Goal: Book appointment/travel/reservation

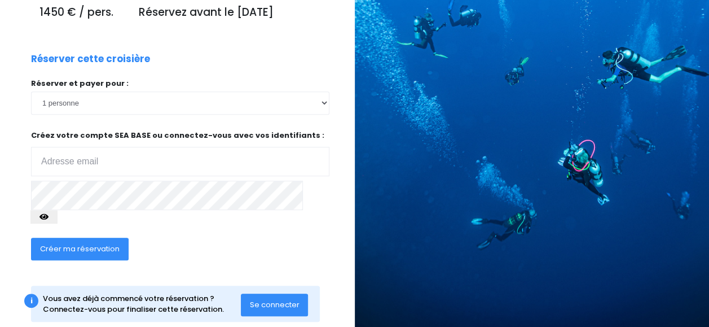
scroll to position [200, 0]
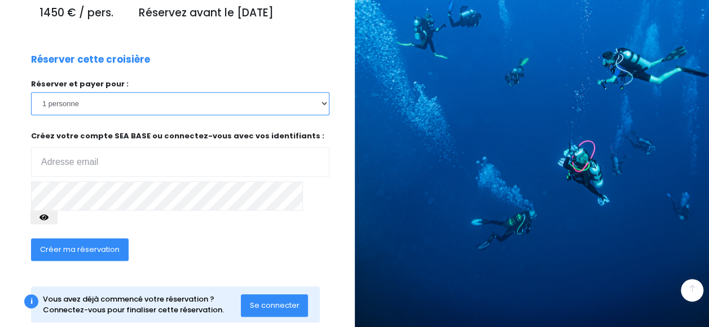
click at [115, 111] on select "1 personne 2 personnes 3 personnes 4 personnes 5 personnes 6 personnes 7 person…" at bounding box center [180, 103] width 298 height 23
click at [31, 95] on select "1 personne 2 personnes 3 personnes 4 personnes 5 personnes 6 personnes 7 person…" at bounding box center [180, 103] width 298 height 23
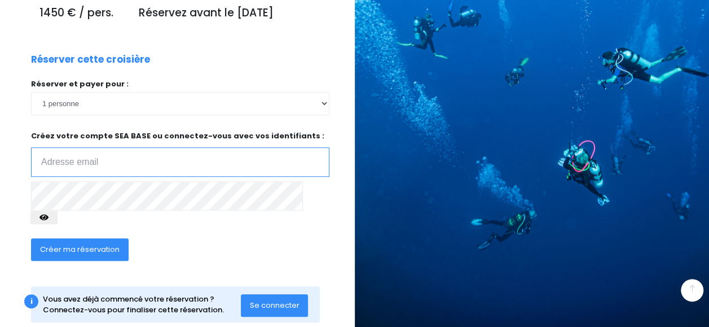
click at [86, 160] on input "email" at bounding box center [180, 161] width 298 height 29
click at [64, 157] on input "email" at bounding box center [180, 161] width 298 height 29
type input "mathilde.breton2@icloud.com"
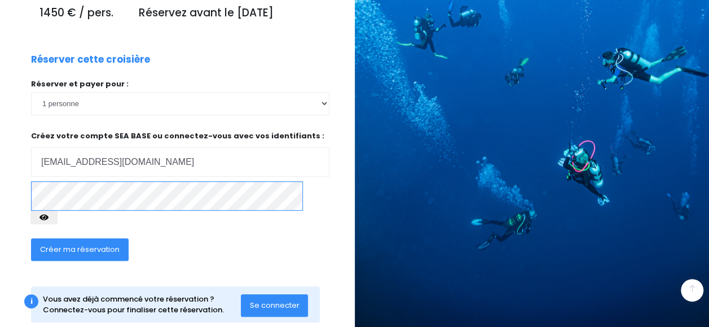
scroll to position [212, 0]
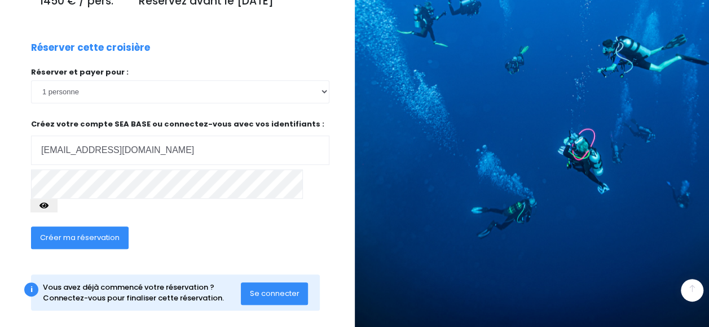
click at [267, 288] on span "Se connecter" at bounding box center [275, 293] width 50 height 11
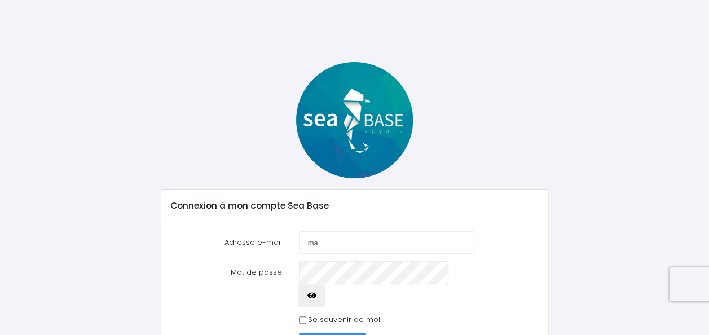
type input "[EMAIL_ADDRESS][DOMAIN_NAME]"
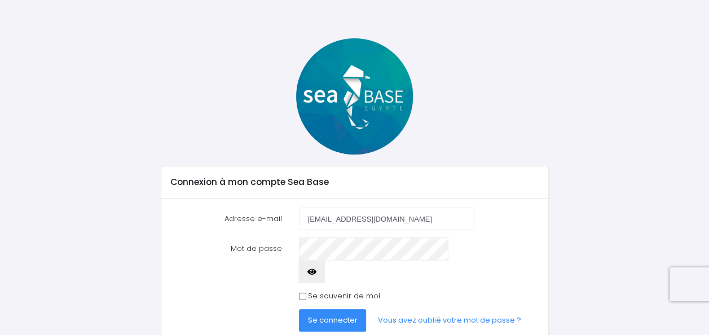
scroll to position [25, 0]
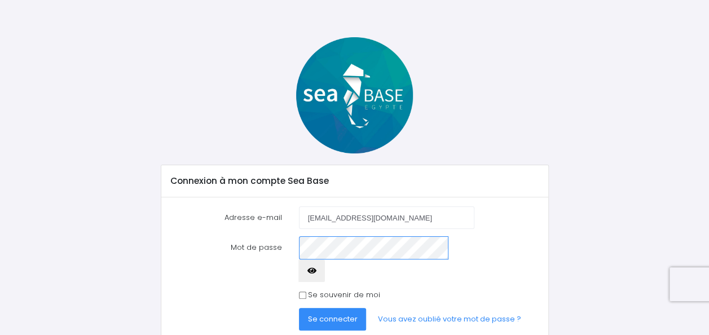
click at [299, 308] on button "Se connecter" at bounding box center [333, 319] width 68 height 23
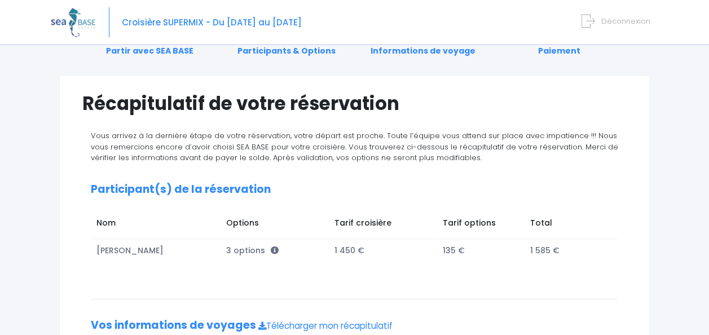
scroll to position [52, 0]
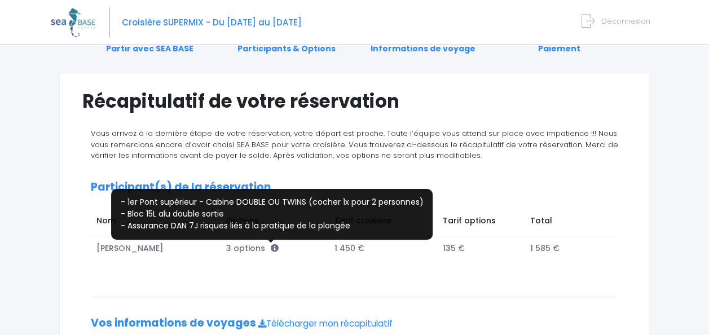
click at [271, 245] on icon at bounding box center [275, 248] width 8 height 8
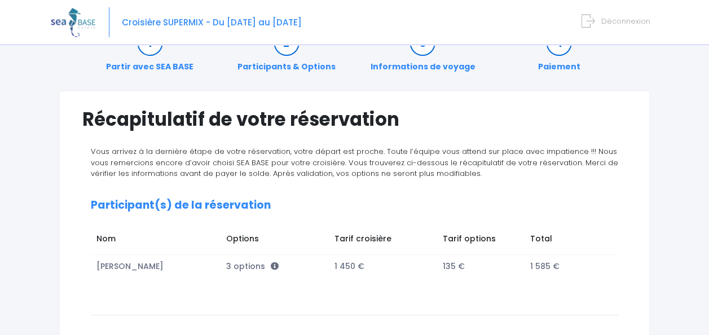
scroll to position [0, 0]
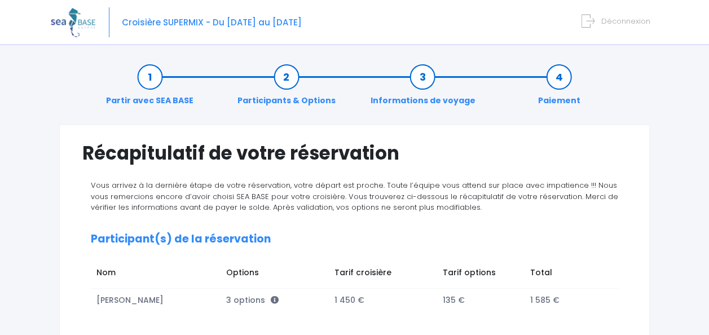
click at [179, 12] on div "Croisière SUPERMIX - Du 25/05/24 au 01/06/24 Déconnexion" at bounding box center [346, 22] width 591 height 45
click at [174, 21] on span "Croisière SUPERMIX - Du 25/05/24 au 01/06/24" at bounding box center [212, 22] width 180 height 12
click at [77, 20] on img at bounding box center [73, 22] width 45 height 29
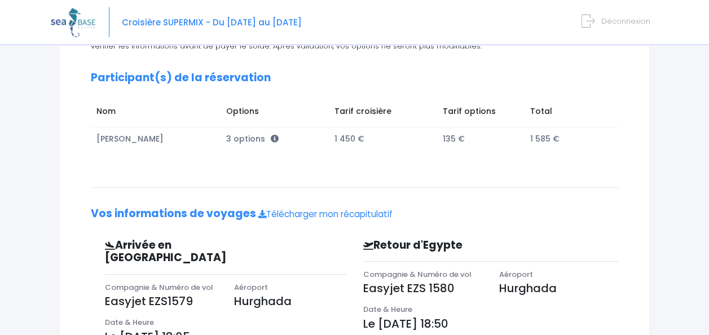
scroll to position [166, 0]
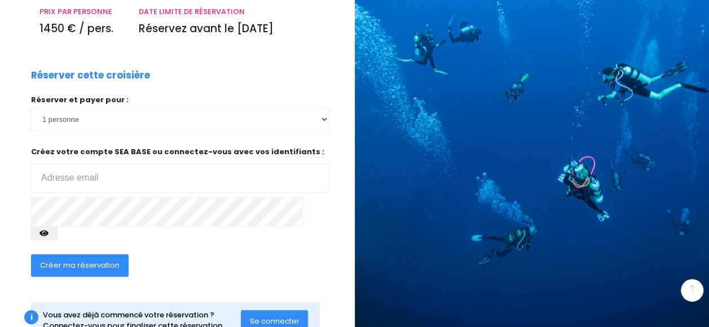
scroll to position [193, 0]
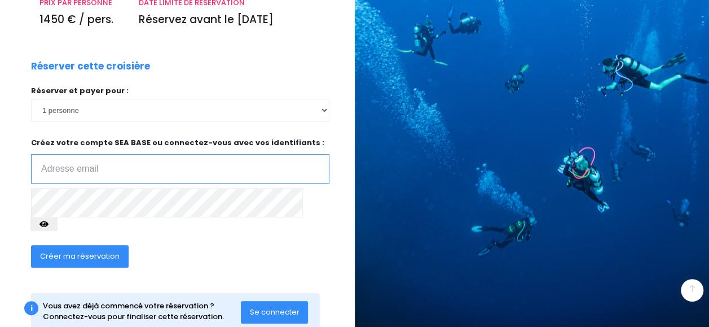
click at [93, 174] on input "email" at bounding box center [180, 168] width 298 height 29
type input "mathilde.breton2@icloud.com"
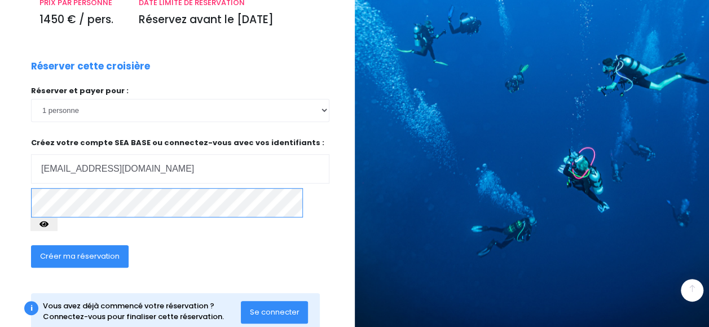
click input "submit" at bounding box center [0, 0] width 0 height 0
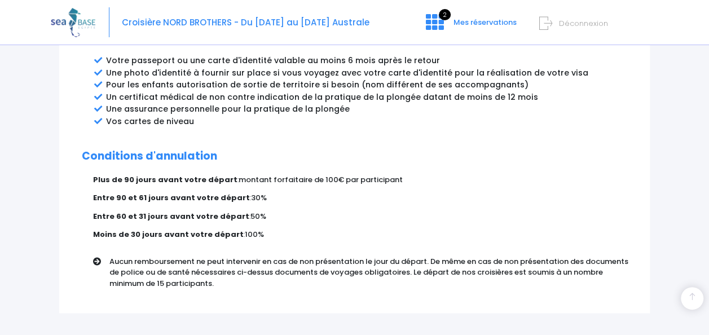
scroll to position [719, 0]
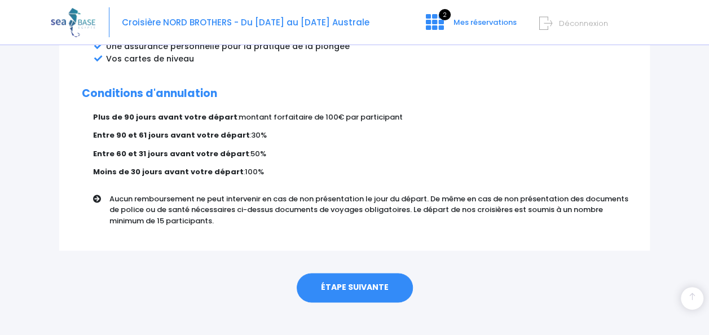
click at [335, 273] on link "ÉTAPE SUIVANTE" at bounding box center [355, 287] width 116 height 29
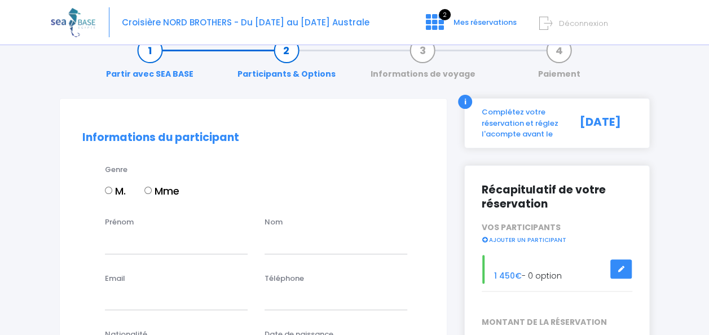
scroll to position [27, 0]
click at [149, 188] on input "Mme" at bounding box center [147, 189] width 7 height 7
radio input "true"
click at [120, 241] on input "Prénom" at bounding box center [176, 242] width 143 height 23
type input "Mathilde"
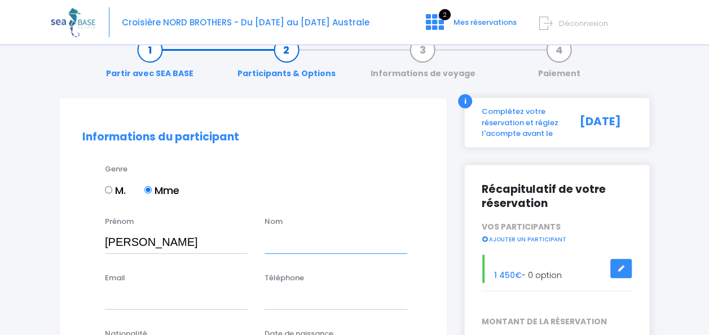
click at [274, 243] on input "text" at bounding box center [336, 242] width 143 height 23
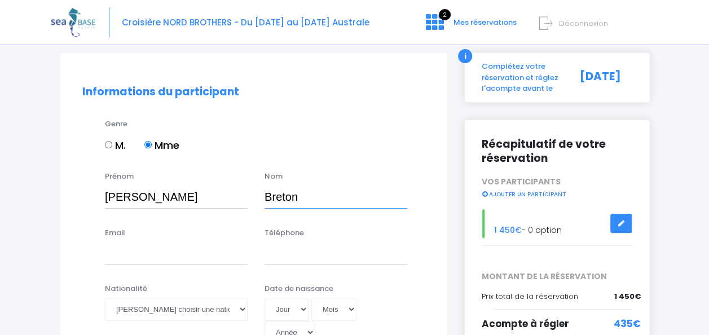
scroll to position [74, 0]
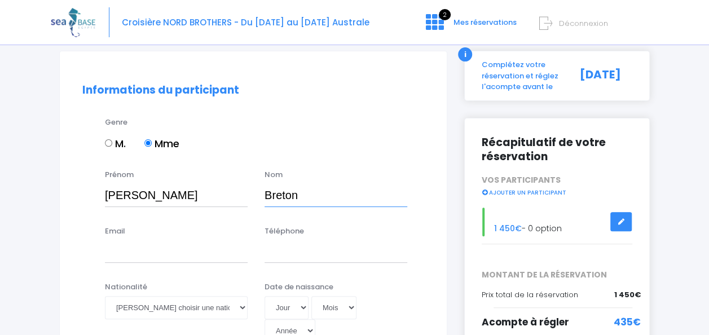
type input "Breton"
click at [202, 252] on input "Email" at bounding box center [176, 251] width 143 height 23
type input "mathilde.breton2@icloud.com"
select select "Suisse"
click at [273, 251] on input "Téléphone" at bounding box center [336, 251] width 143 height 23
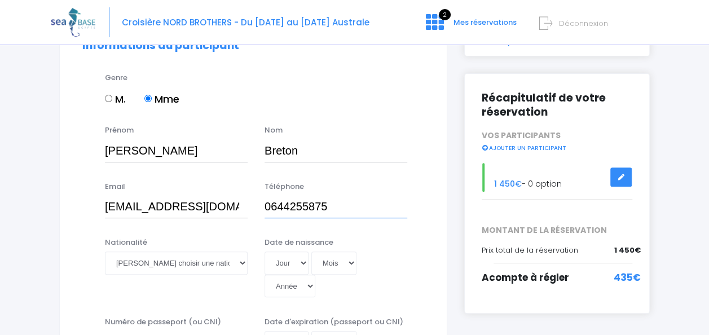
scroll to position [120, 0]
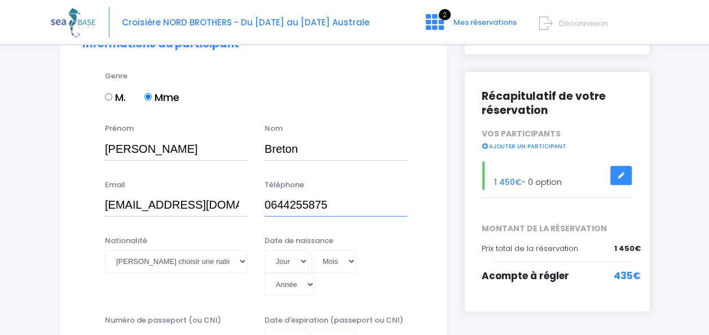
type input "0644255875"
click at [232, 255] on select "Veuillez choisir une nationalité Afghane Albanaise Algerienne Allemande America…" at bounding box center [176, 261] width 143 height 23
select select "Française"
click at [105, 250] on select "Veuillez choisir une nationalité Afghane Albanaise Algerienne Allemande America…" at bounding box center [176, 261] width 143 height 23
click at [271, 261] on select "Jour 01 02 03 04 05 06 07 08 09 10 11 12 13 14 15 16 17 18 19 20 21 22 23 24 25…" at bounding box center [287, 261] width 44 height 23
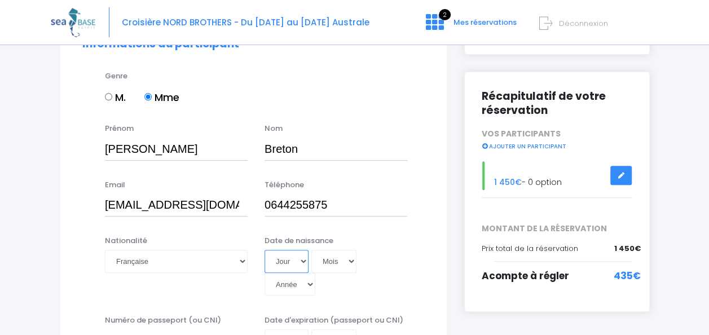
select select "28"
click at [265, 250] on select "Jour 01 02 03 04 05 06 07 08 09 10 11 12 13 14 15 16 17 18 19 20 21 22 23 24 25…" at bounding box center [287, 261] width 44 height 23
click at [329, 260] on select "Mois 01 02 03 04 05 06 07 08 09 10 11 12" at bounding box center [333, 261] width 45 height 23
select select "12"
click at [311, 250] on select "Mois 01 02 03 04 05 06 07 08 09 10 11 12" at bounding box center [333, 261] width 45 height 23
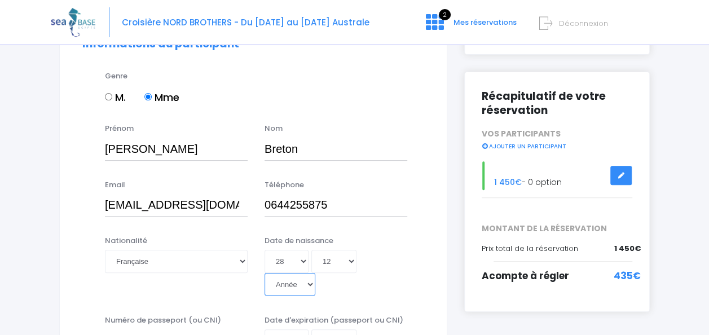
click at [300, 283] on select "Année 2045 2044 2043 2042 2041 2040 2039 2038 2037 2036 2035 2034 2033 2032 203…" at bounding box center [290, 284] width 51 height 23
select select "1997"
click at [265, 273] on select "Année 2045 2044 2043 2042 2041 2040 2039 2038 2037 2036 2035 2034 2033 2032 203…" at bounding box center [290, 284] width 51 height 23
type input "1997-12-28"
click at [232, 299] on div "Nationalité Veuillez choisir une nationalité Afghane Albanaise Algerienne Allem…" at bounding box center [253, 269] width 359 height 68
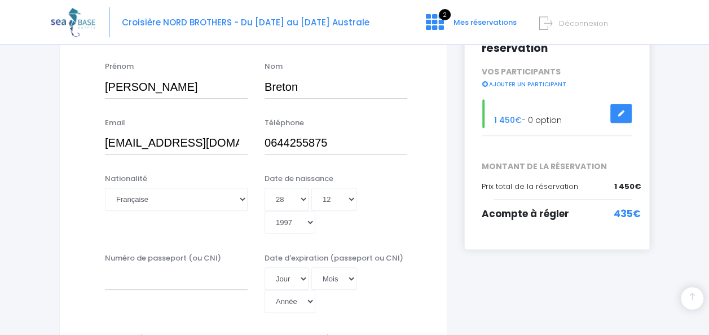
scroll to position [190, 0]
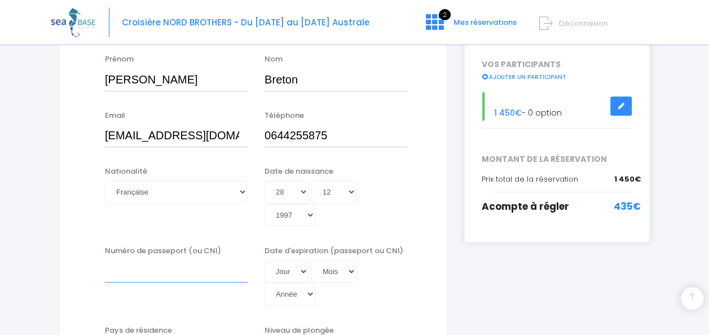
click at [126, 271] on input "Numéro de passeport (ou CNI)" at bounding box center [176, 271] width 143 height 23
type input "21DA66159"
click at [297, 267] on select "Jour 01 02 03 04 05 06 07 08 09 10 11 12 13 14 15 16 17 18 19 20 21 22 23 24 25…" at bounding box center [287, 271] width 44 height 23
select select "22"
click at [265, 260] on select "Jour 01 02 03 04 05 06 07 08 09 10 11 12 13 14 15 16 17 18 19 20 21 22 23 24 25…" at bounding box center [287, 271] width 44 height 23
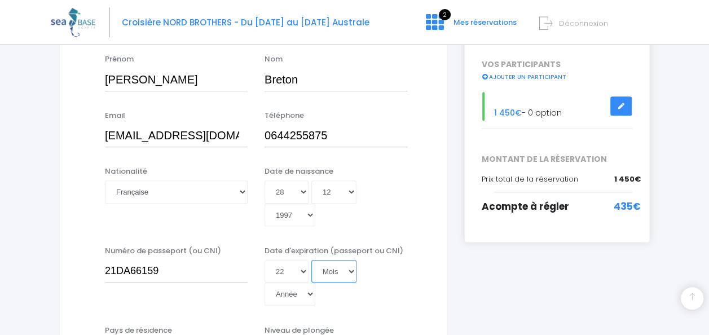
click at [331, 266] on select "Mois 01 02 03 04 05 06 07 08 09 10 11 12" at bounding box center [333, 271] width 45 height 23
select select "08"
click at [311, 260] on select "Mois 01 02 03 04 05 06 07 08 09 10 11 12" at bounding box center [333, 271] width 45 height 23
click at [305, 291] on select "Année 2045 2044 2043 2042 2041 2040 2039 2038 2037 2036 2035 2034 2033 2032 203…" at bounding box center [290, 294] width 51 height 23
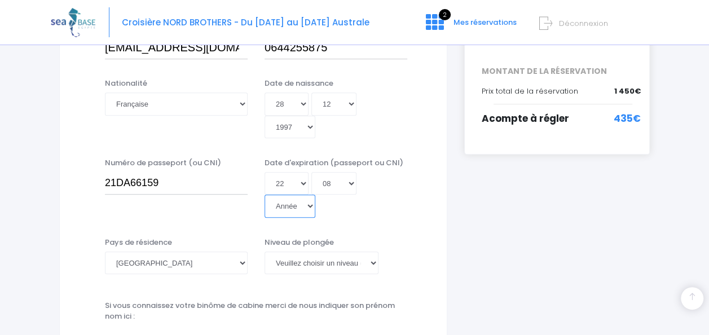
scroll to position [286, 0]
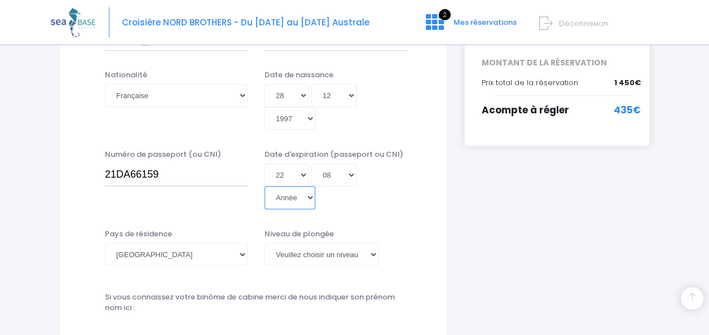
click at [309, 197] on select "Année 2045 2044 2043 2042 2041 2040 2039 2038 2037 2036 2035 2034 2033 2032 203…" at bounding box center [290, 197] width 51 height 23
select select "2031"
click at [265, 186] on select "Année 2045 2044 2043 2042 2041 2040 2039 2038 2037 2036 2035 2034 2033 2032 203…" at bounding box center [290, 197] width 51 height 23
type input "2031-08-22"
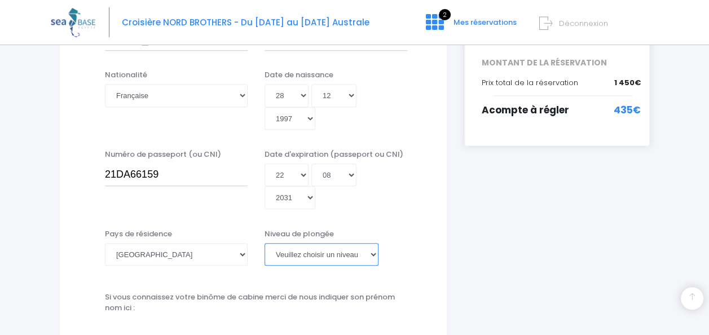
click at [368, 258] on select "Veuillez choisir un niveau de plongée Non plongeur Junior OW diver Adventure OW…" at bounding box center [322, 254] width 114 height 23
select select "N2"
click at [265, 243] on select "Veuillez choisir un niveau de plongée Non plongeur Junior OW diver Adventure OW…" at bounding box center [322, 254] width 114 height 23
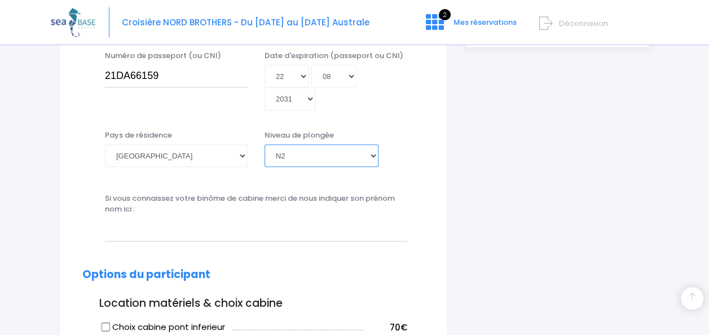
scroll to position [385, 0]
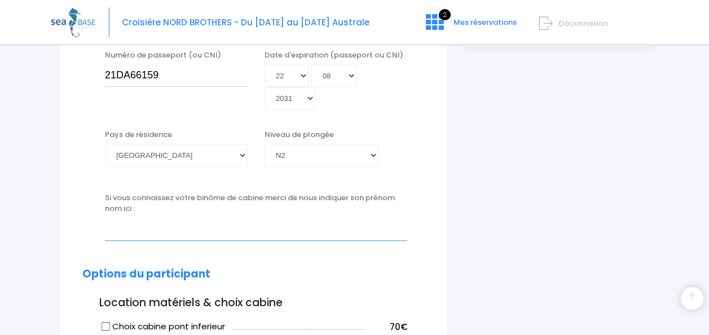
click at [220, 226] on input "text" at bounding box center [256, 229] width 302 height 23
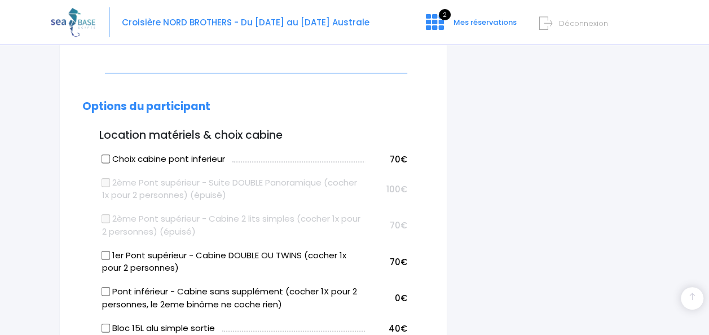
scroll to position [557, 0]
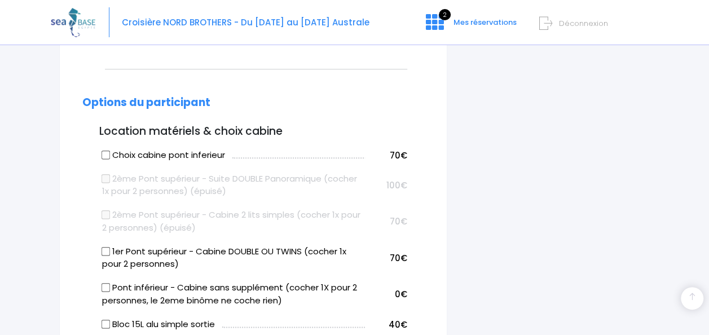
click at [105, 245] on label "1er Pont supérieur - Cabine DOUBLE OU TWINS (cocher 1x pour 2 personnes)" at bounding box center [233, 257] width 262 height 25
click at [105, 247] on input "1er Pont supérieur - Cabine DOUBLE OU TWINS (cocher 1x pour 2 personnes)" at bounding box center [106, 251] width 9 height 9
checkbox input "true"
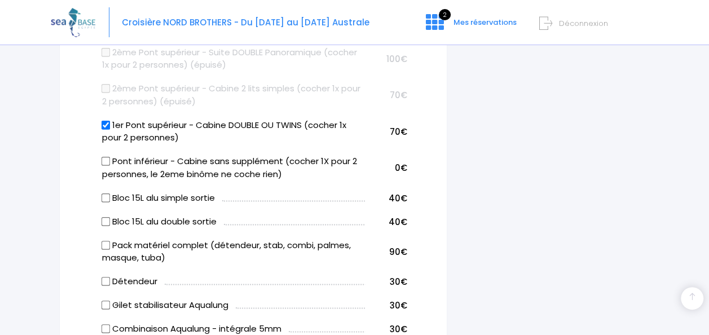
scroll to position [684, 0]
click at [105, 221] on input "Bloc 15L alu double sortie" at bounding box center [106, 220] width 9 height 9
checkbox input "true"
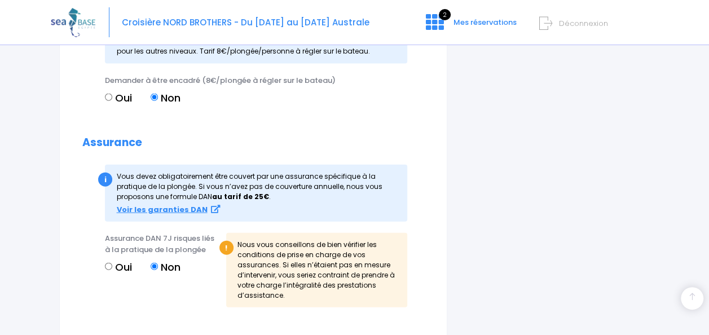
scroll to position [1231, 0]
click at [107, 262] on input "Oui" at bounding box center [108, 265] width 7 height 7
radio input "true"
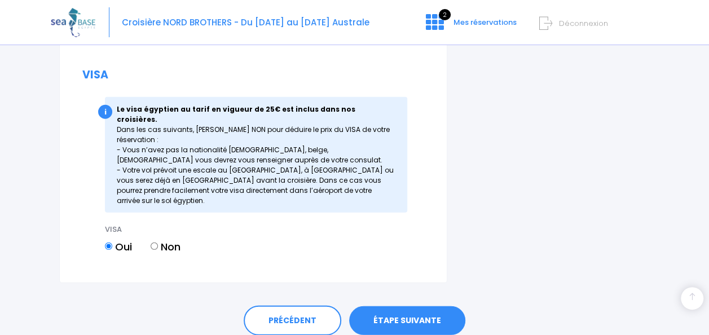
scroll to position [1490, 0]
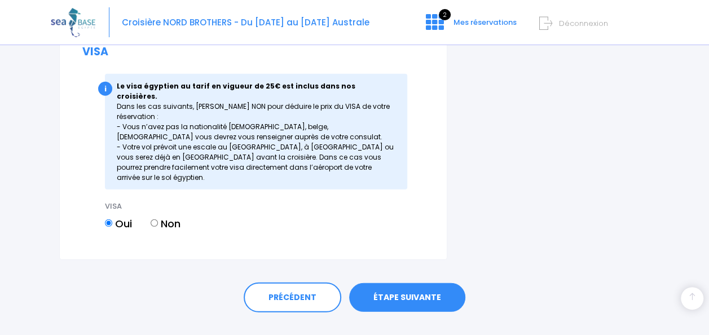
click at [396, 283] on link "ÉTAPE SUIVANTE" at bounding box center [407, 297] width 116 height 29
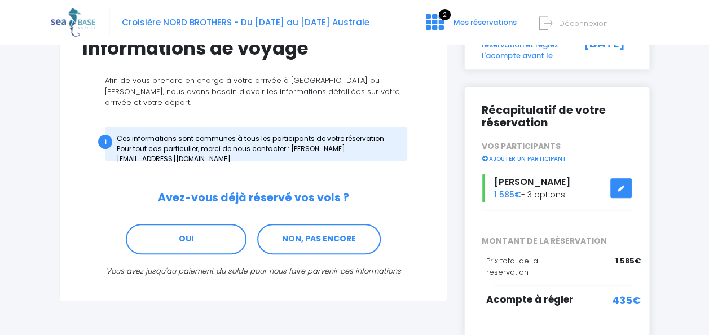
scroll to position [106, 0]
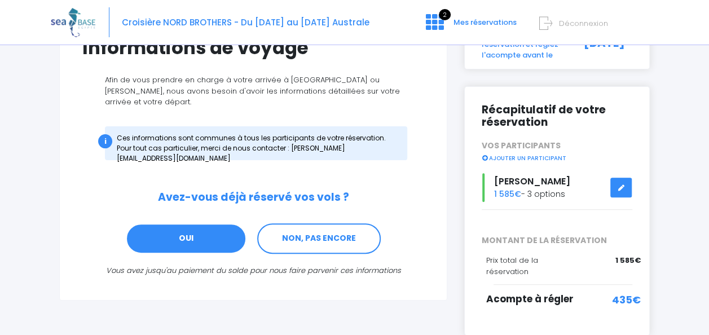
click at [184, 223] on link "OUI" at bounding box center [186, 238] width 121 height 30
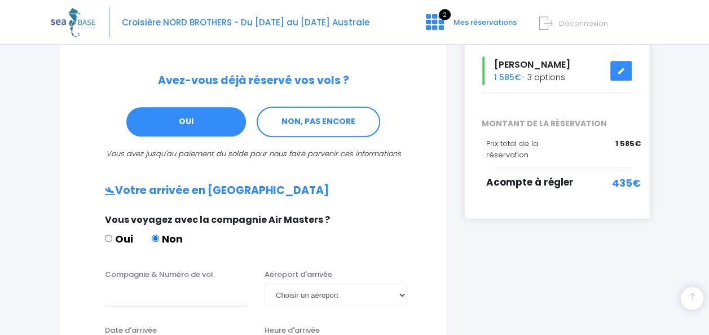
scroll to position [340, 0]
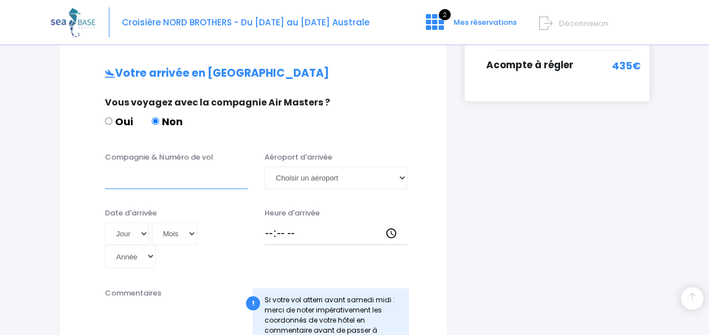
click at [166, 166] on input "Compagnie & Numéro de vol" at bounding box center [176, 177] width 143 height 23
type input "Easyjet EZS1579"
click at [140, 223] on select "Jour 01 02 03 04 05 06 07 08 09 10 11 12 13 14 15 16 17 18 19 20 21 22 23 24 25…" at bounding box center [127, 233] width 44 height 23
select select "03"
click at [105, 222] on select "Jour 01 02 03 04 05 06 07 08 09 10 11 12 13 14 15 16 17 18 19 20 21 22 23 24 25…" at bounding box center [127, 233] width 44 height 23
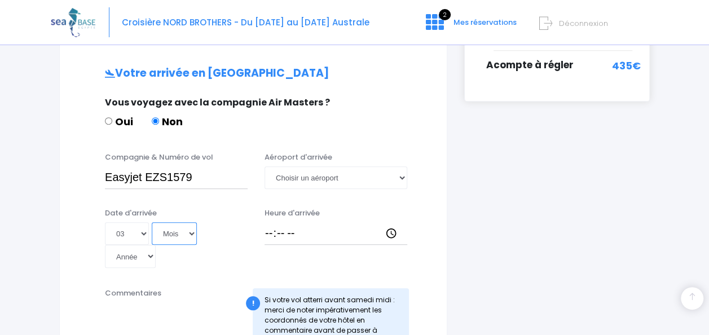
click at [181, 222] on select "Mois 01 02 03 04 05 06 07 08 09 10 11 12" at bounding box center [174, 233] width 45 height 23
select select "10"
click at [152, 222] on select "Mois 01 02 03 04 05 06 07 08 09 10 11 12" at bounding box center [174, 233] width 45 height 23
click at [144, 247] on select "Année 2045 2044 2043 2042 2041 2040 2039 2038 2037 2036 2035 2034 2033 2032 203…" at bounding box center [130, 256] width 51 height 23
select select "2026"
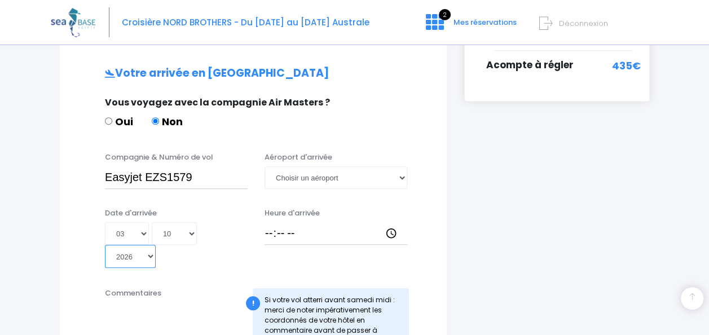
click at [105, 245] on select "Année 2045 2044 2043 2042 2041 2040 2039 2038 2037 2036 2035 2034 2033 2032 203…" at bounding box center [130, 256] width 51 height 23
type input "2026-10-03"
click at [305, 181] on div "Compagnie & Numéro de vol Easyjet EZS1579 Aéroport d'arrivée Choisir un aéropor…" at bounding box center [253, 174] width 359 height 45
click at [316, 169] on select "Choisir un aéroport Hurghada Marsa Alam" at bounding box center [336, 177] width 143 height 23
select select "Hurghada"
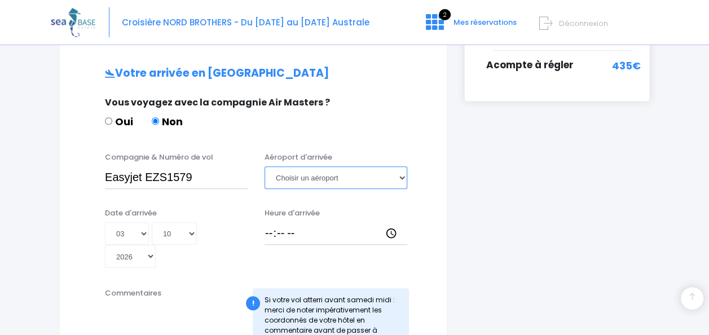
click at [265, 166] on select "Choisir un aéroport Hurghada Marsa Alam" at bounding box center [336, 177] width 143 height 23
click at [286, 222] on input "Heure d'arrivée" at bounding box center [336, 233] width 143 height 23
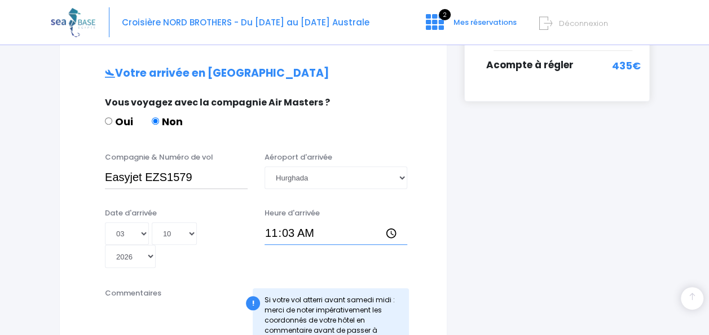
type input "11:30"
click at [312, 254] on div "Heure d'arrivée 11:30" at bounding box center [336, 238] width 160 height 61
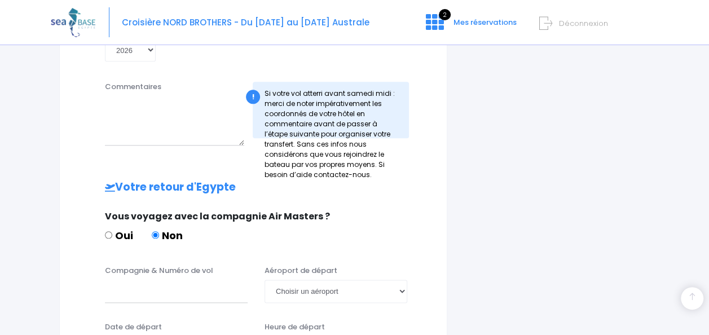
scroll to position [562, 0]
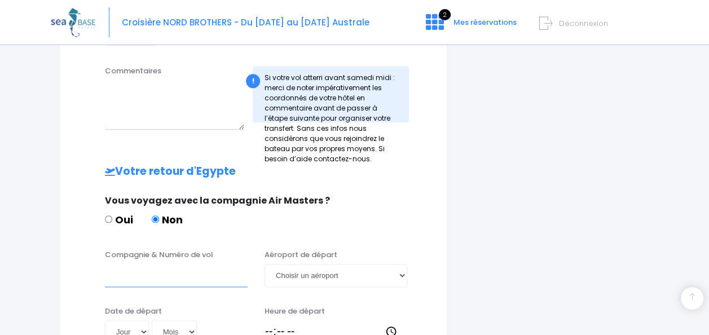
click at [181, 267] on input "Compagnie & Numéro de vol" at bounding box center [176, 275] width 143 height 23
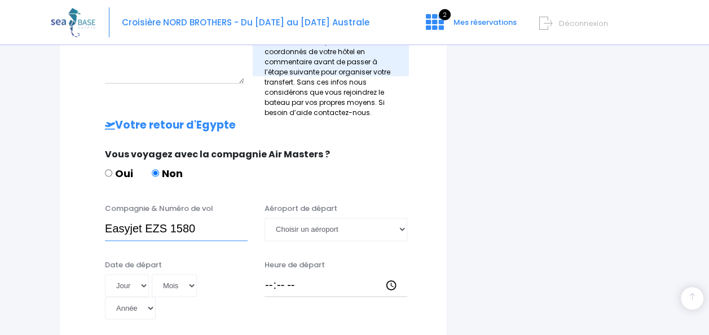
scroll to position [612, 0]
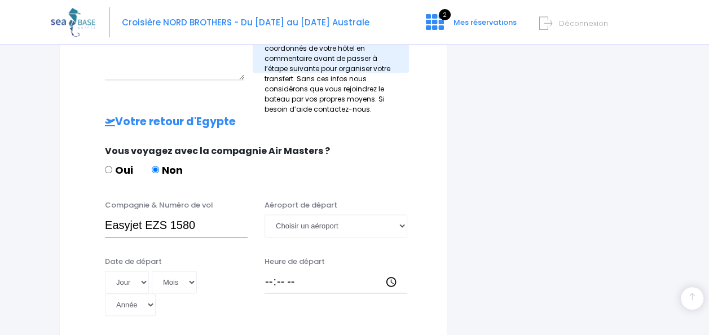
type input "Easyjet EZS 1580"
click at [303, 214] on select "Choisir un aéroport Hurghada Marsa Alam" at bounding box center [336, 225] width 143 height 23
select select "Hurghada"
click at [265, 214] on select "Choisir un aéroport Hurghada Marsa Alam" at bounding box center [336, 225] width 143 height 23
click at [131, 271] on select "Jour 01 02 03 04 05 06 07 08 09 10 11 12 13 14 15 16 17 18 19 20 21 22 23 24 25…" at bounding box center [127, 282] width 44 height 23
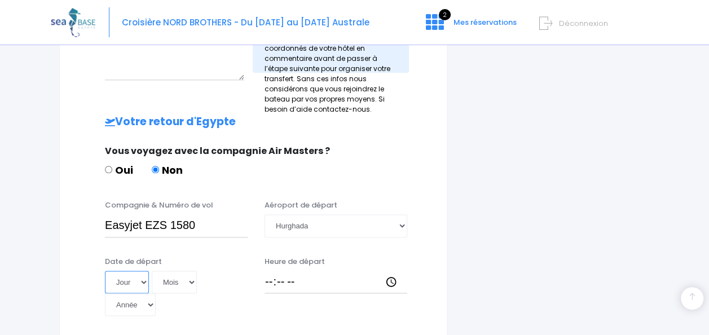
select select "10"
click at [105, 271] on select "Jour 01 02 03 04 05 06 07 08 09 10 11 12 13 14 15 16 17 18 19 20 21 22 23 24 25…" at bounding box center [127, 282] width 44 height 23
click at [183, 271] on select "Mois 01 02 03 04 05 06 07 08 09 10 11 12" at bounding box center [174, 282] width 45 height 23
select select "10"
click at [152, 271] on select "Mois 01 02 03 04 05 06 07 08 09 10 11 12" at bounding box center [174, 282] width 45 height 23
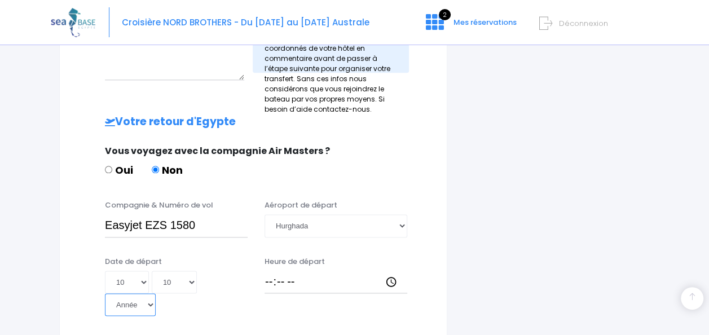
click at [144, 293] on select "Année 2045 2044 2043 2042 2041 2040 2039 2038 2037 2036 2035 2034 2033 2032 203…" at bounding box center [130, 304] width 51 height 23
select select "2026"
click at [105, 293] on select "Année 2045 2044 2043 2042 2041 2040 2039 2038 2037 2036 2035 2034 2033 2032 203…" at bounding box center [130, 304] width 51 height 23
type input "2026-10-10"
click at [298, 271] on input "Heure de départ" at bounding box center [336, 282] width 143 height 23
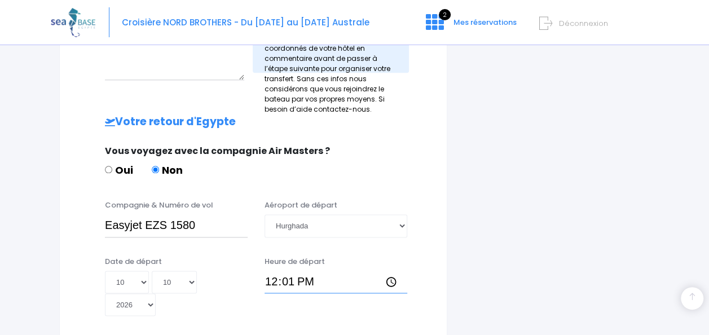
type input "12:15"
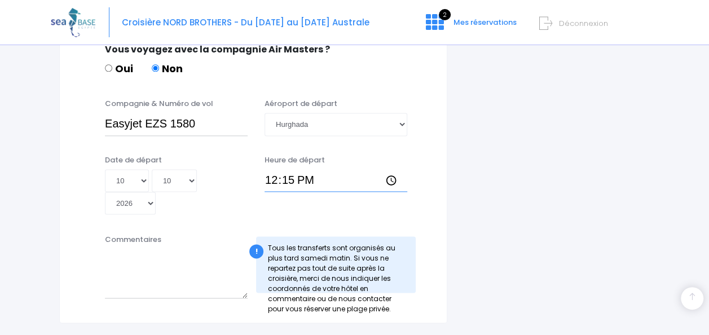
scroll to position [675, 0]
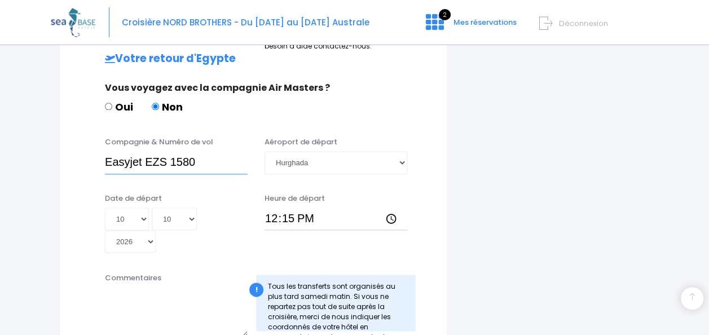
click at [170, 151] on input "Easyjet EZS 1580" at bounding box center [176, 162] width 143 height 23
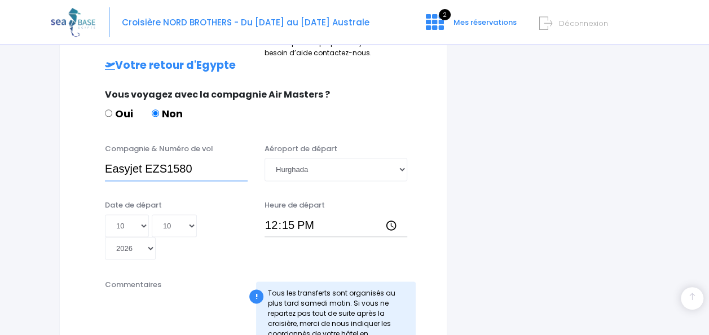
scroll to position [787, 0]
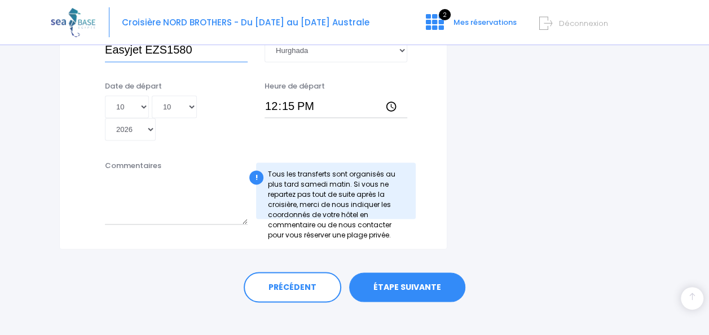
type input "Easyjet EZS1580"
click at [396, 278] on link "ÉTAPE SUIVANTE" at bounding box center [407, 287] width 116 height 29
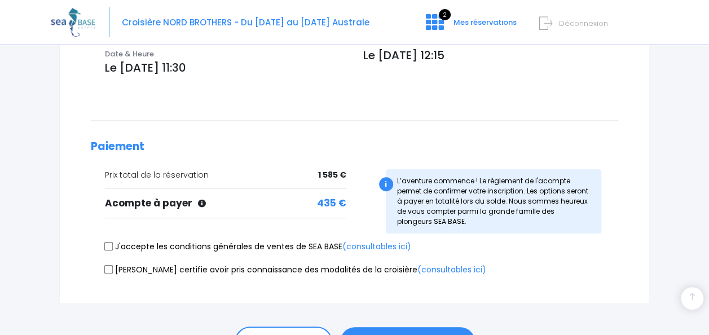
scroll to position [416, 0]
click at [111, 241] on input "J'accepte les conditions générales de ventes de SEA BASE (consultables ici)" at bounding box center [108, 245] width 9 height 9
checkbox input "true"
click at [108, 264] on input "[PERSON_NAME] certifie avoir pris connaissance des modalités de la croisière (c…" at bounding box center [108, 268] width 9 height 9
checkbox input "true"
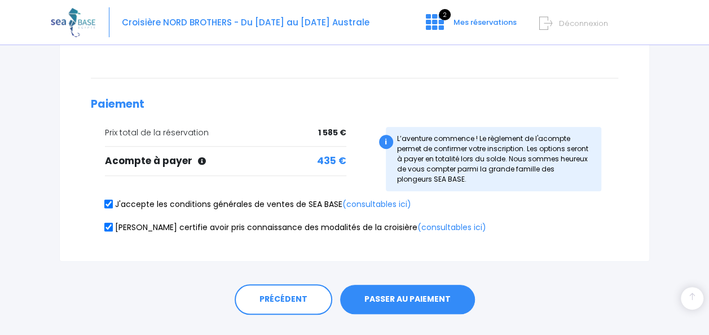
scroll to position [459, 0]
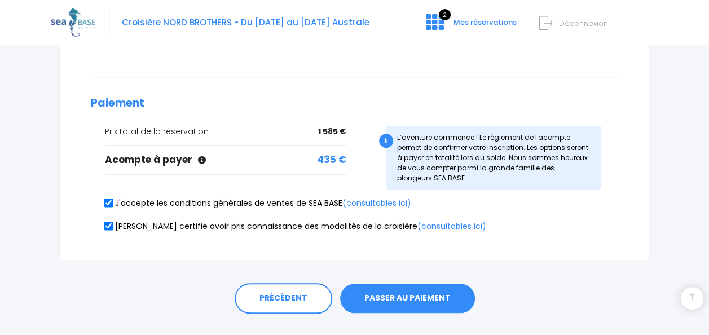
click at [411, 284] on button "PASSER AU PAIEMENT" at bounding box center [407, 298] width 135 height 29
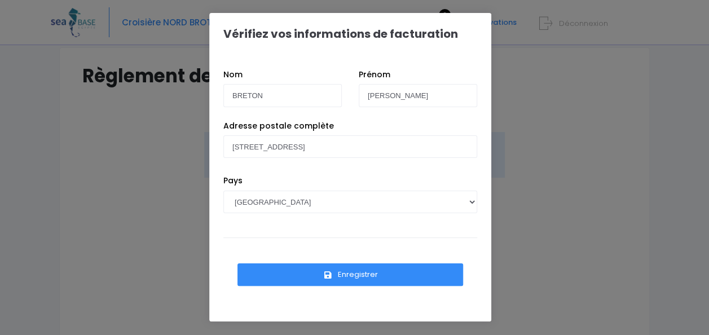
scroll to position [78, 0]
click at [342, 274] on button "Enregistrer" at bounding box center [351, 274] width 226 height 23
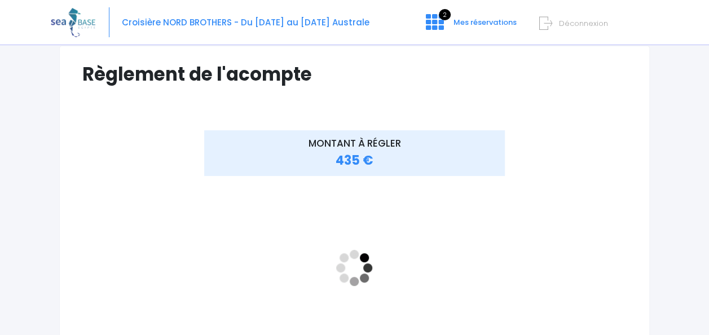
scroll to position [83, 0]
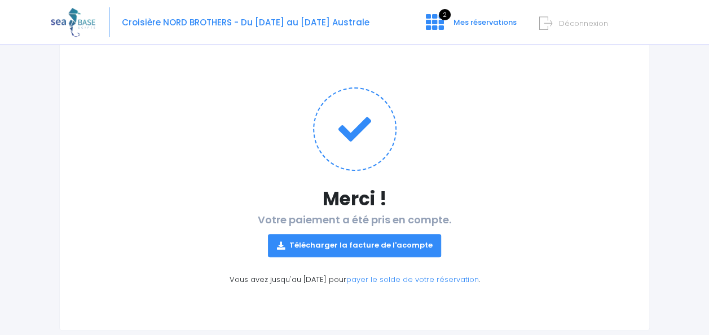
scroll to position [85, 0]
